Goal: Information Seeking & Learning: Learn about a topic

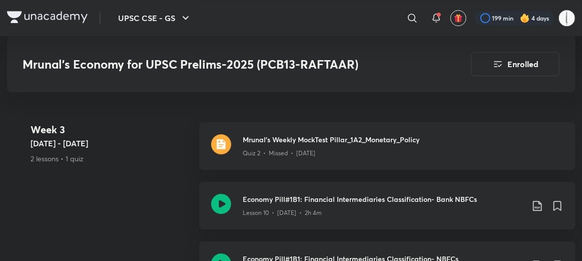
scroll to position [1316, 0]
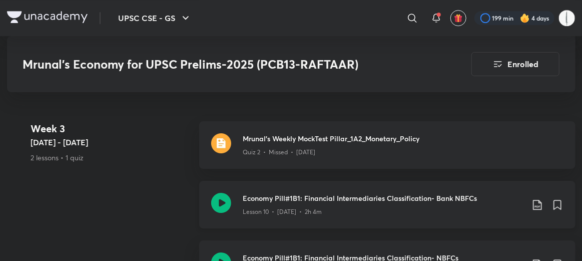
click at [214, 193] on icon at bounding box center [221, 203] width 20 height 20
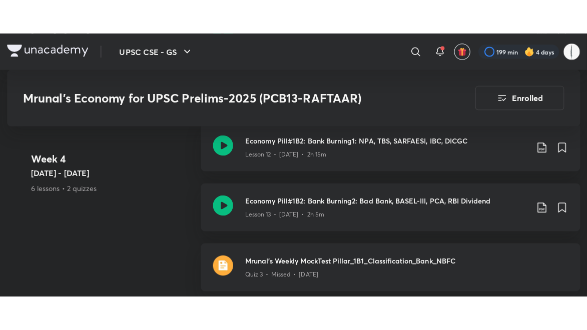
scroll to position [1580, 0]
